Goal: Task Accomplishment & Management: Complete application form

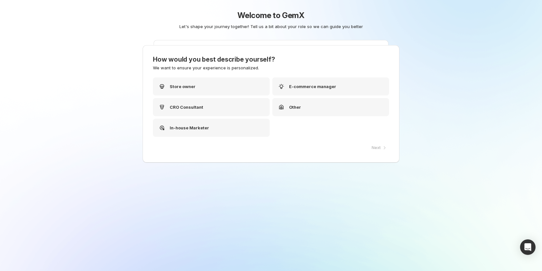
click at [379, 148] on div "Next" at bounding box center [378, 147] width 21 height 9
click at [232, 105] on div "CRO Consultant" at bounding box center [211, 107] width 117 height 18
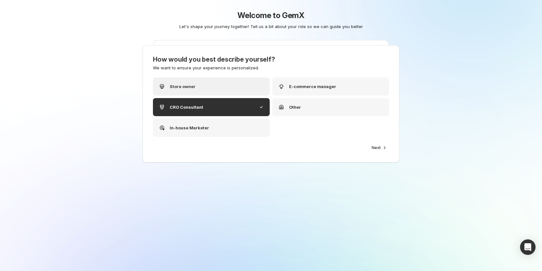
click at [233, 87] on div "Store owner" at bounding box center [211, 86] width 117 height 18
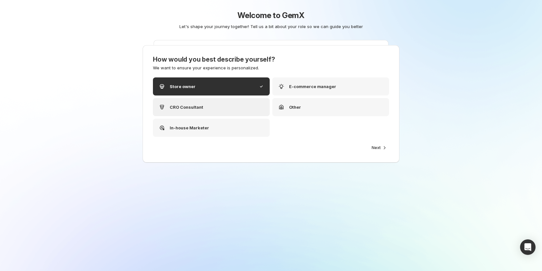
click at [233, 108] on div "CRO Consultant" at bounding box center [211, 107] width 117 height 18
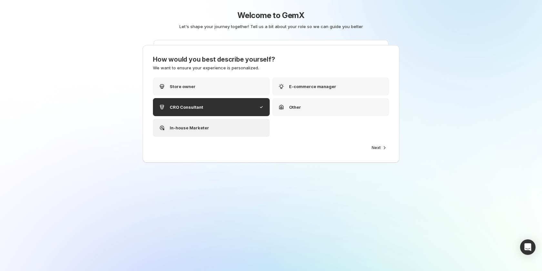
click at [233, 128] on div "In-house Marketer" at bounding box center [211, 128] width 117 height 18
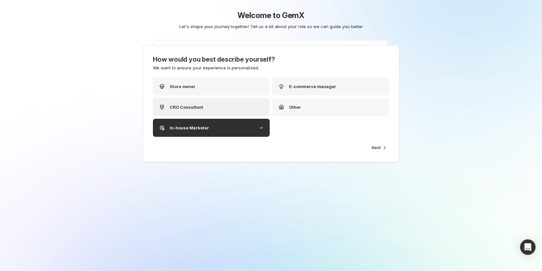
click at [211, 102] on div "CRO Consultant" at bounding box center [211, 107] width 117 height 18
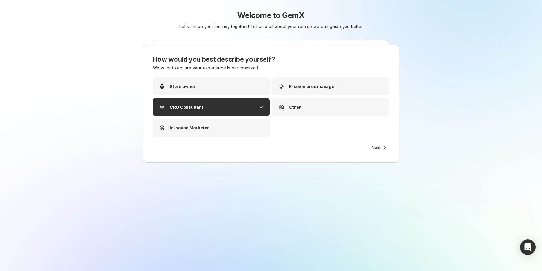
click at [213, 138] on div "Store owner E-commerce manager CRO Consultant Other In-house Marketer" at bounding box center [271, 110] width 236 height 66
click at [213, 142] on div "Store owner E-commerce manager CRO Consultant Other In-house Marketer" at bounding box center [271, 110] width 236 height 66
click at [214, 96] on div "Store owner E-commerce manager CRO Consultant Other In-house Marketer" at bounding box center [271, 106] width 236 height 59
click at [216, 88] on div "Store owner" at bounding box center [211, 86] width 117 height 18
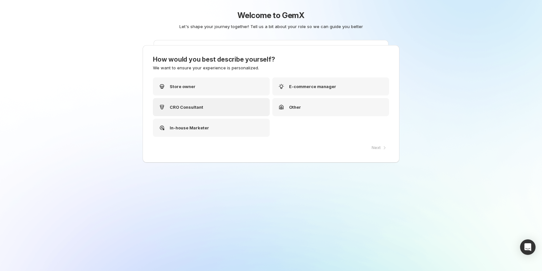
click at [225, 106] on div "CRO Consultant" at bounding box center [211, 107] width 117 height 18
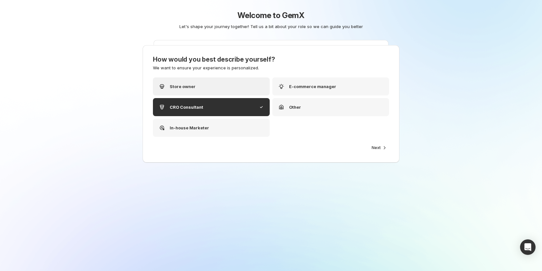
click at [209, 88] on div "Store owner" at bounding box center [211, 86] width 117 height 18
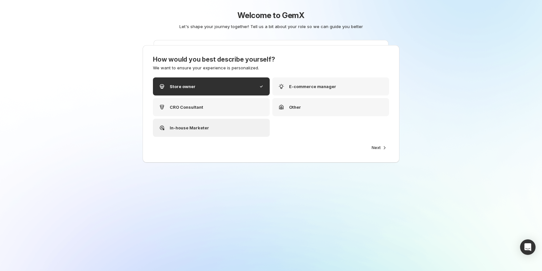
drag, startPoint x: 210, startPoint y: 129, endPoint x: 299, endPoint y: 94, distance: 96.2
click at [210, 129] on div "In-house Marketer" at bounding box center [211, 128] width 117 height 18
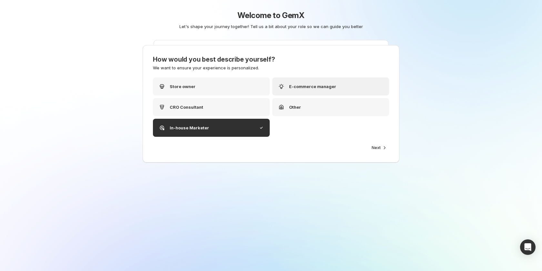
click at [321, 82] on div "E-commerce manager" at bounding box center [330, 86] width 117 height 18
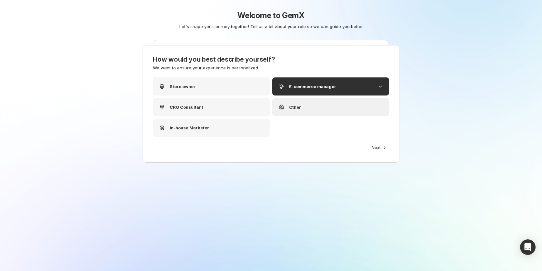
click at [324, 111] on div "Other" at bounding box center [330, 107] width 117 height 18
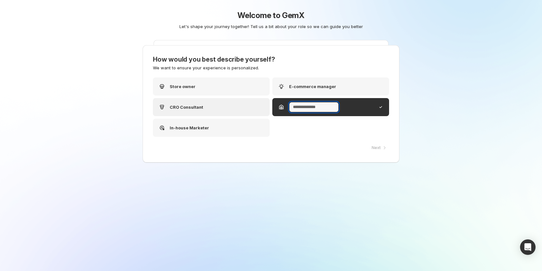
click at [226, 112] on div "CRO Consultant" at bounding box center [211, 107] width 117 height 18
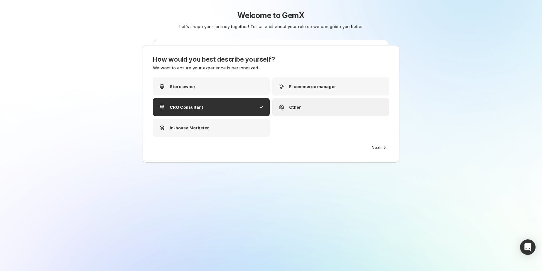
click at [320, 104] on div "Other" at bounding box center [330, 107] width 117 height 18
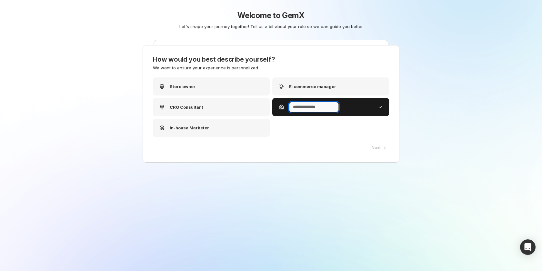
click at [320, 106] on input "text" at bounding box center [314, 107] width 50 height 10
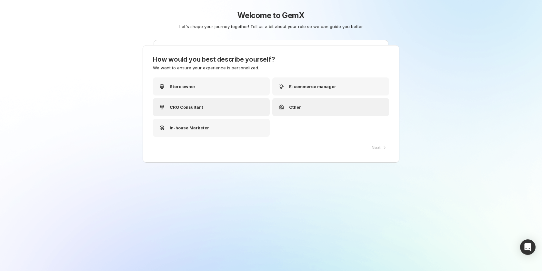
click at [223, 113] on div "CRO Consultant" at bounding box center [211, 107] width 117 height 18
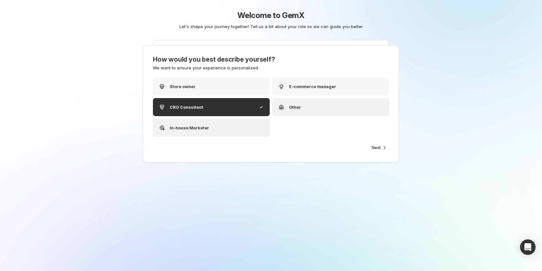
click at [225, 120] on div "In-house Marketer" at bounding box center [211, 128] width 117 height 18
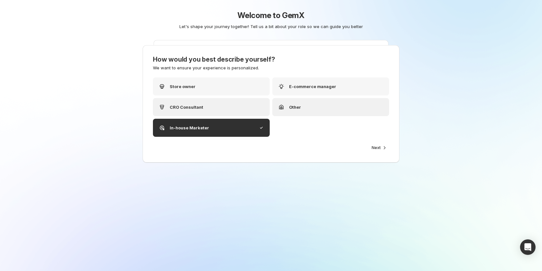
click at [227, 108] on div "CRO Consultant" at bounding box center [211, 107] width 117 height 18
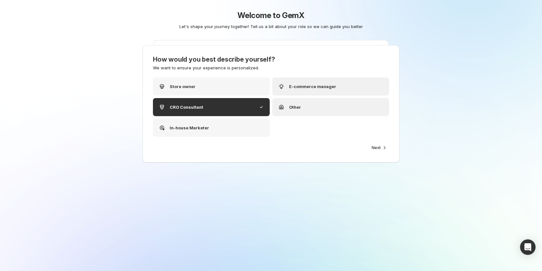
click at [315, 84] on p "E-commerce manager" at bounding box center [312, 86] width 47 height 6
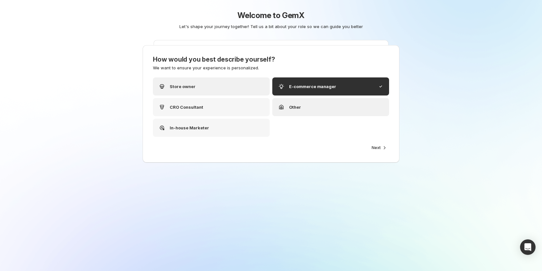
click at [228, 88] on div "Store owner" at bounding box center [211, 86] width 117 height 18
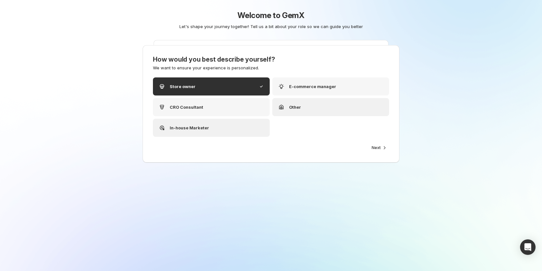
click at [221, 120] on div "In-house Marketer" at bounding box center [211, 128] width 117 height 18
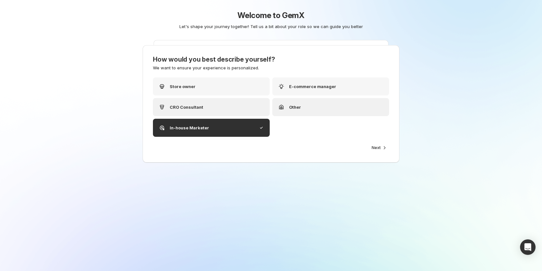
click at [212, 99] on div "CRO Consultant" at bounding box center [211, 107] width 117 height 18
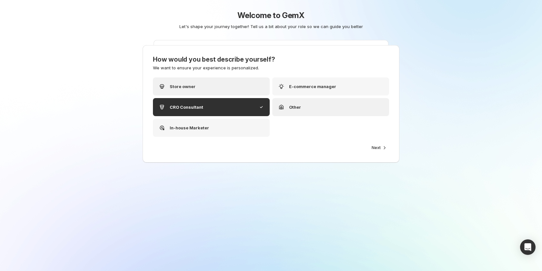
click at [208, 79] on div "Store owner" at bounding box center [211, 86] width 117 height 18
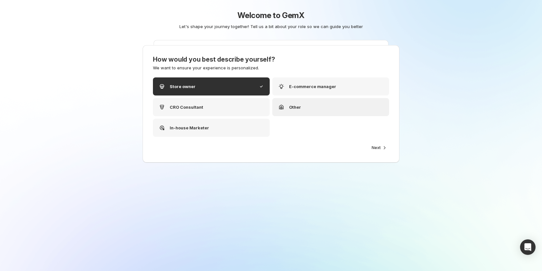
click at [338, 74] on div "How would you best describe yourself? We want to ensure your experience is pers…" at bounding box center [271, 100] width 236 height 88
click at [311, 86] on p "E-commerce manager" at bounding box center [312, 86] width 47 height 6
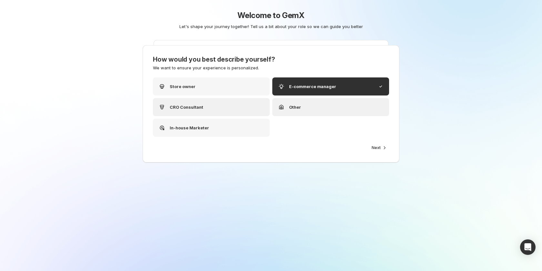
click at [212, 107] on div "CRO Consultant" at bounding box center [211, 107] width 117 height 18
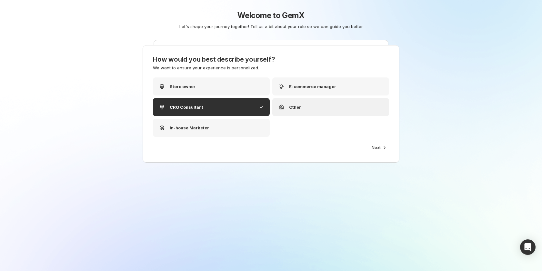
click at [199, 138] on div "Store owner E-commerce manager CRO Consultant Other In-house Marketer" at bounding box center [271, 110] width 236 height 66
click at [206, 123] on div "In-house Marketer" at bounding box center [211, 128] width 117 height 18
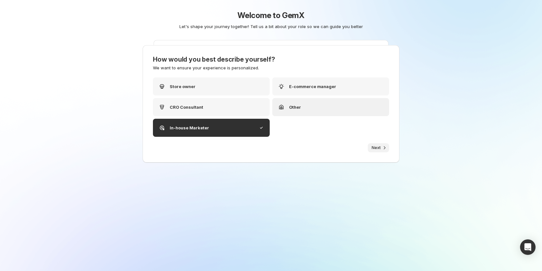
click at [382, 147] on icon "button" at bounding box center [384, 148] width 6 height 6
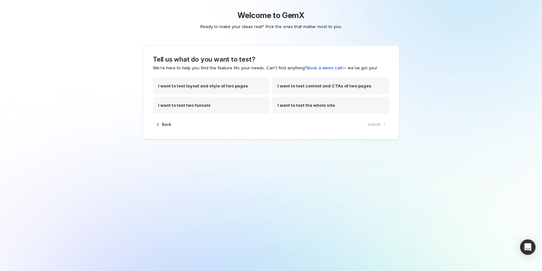
click at [161, 125] on button "Back" at bounding box center [164, 124] width 22 height 9
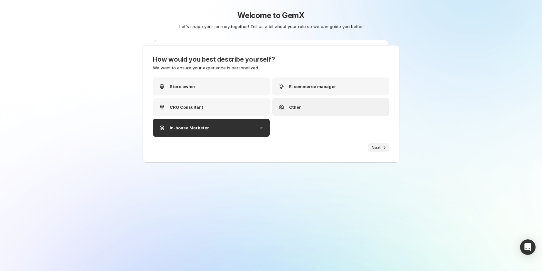
click at [376, 146] on span "Next" at bounding box center [376, 147] width 9 height 5
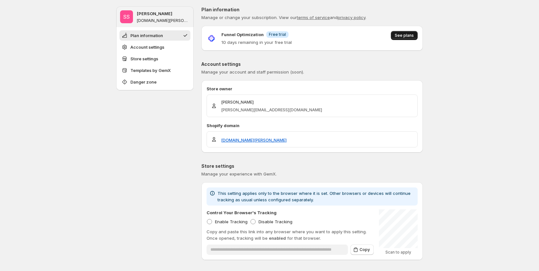
click at [410, 34] on span "See plans" at bounding box center [404, 35] width 19 height 5
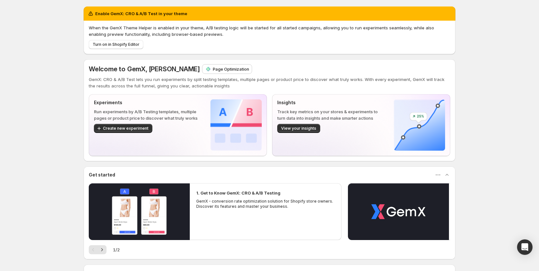
click at [220, 68] on p "Page Optimization" at bounding box center [231, 69] width 36 height 6
click at [229, 70] on p "Page Optimization" at bounding box center [231, 69] width 36 height 6
click at [226, 71] on p "Page Optimization" at bounding box center [231, 69] width 36 height 6
